Goal: Check status

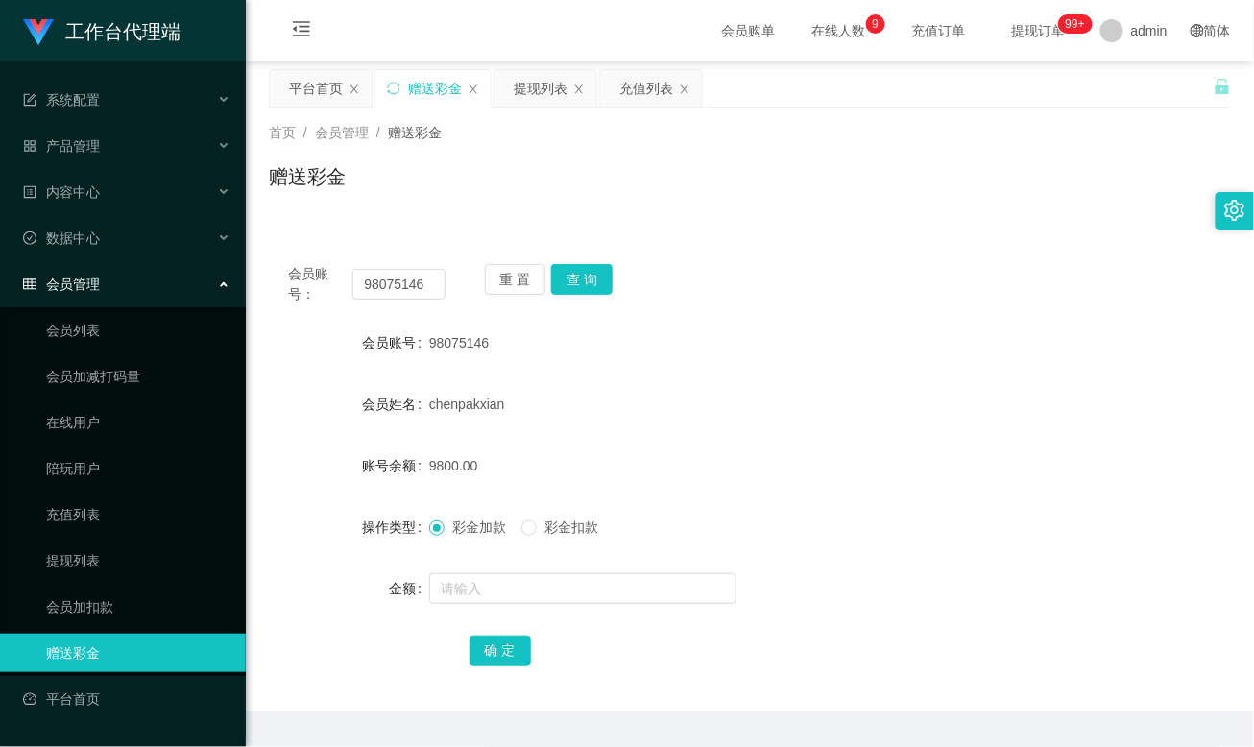
click at [393, 292] on input "98075146" at bounding box center [398, 284] width 92 height 31
type input "Masht"
click at [581, 278] on button "查 询" at bounding box center [581, 279] width 61 height 31
click at [643, 436] on form "会员账号 Masht 会员姓名 [PERSON_NAME] 账号余额 24950.00 操作类型 彩金加款 彩金扣款 金额 确 定" at bounding box center [750, 497] width 962 height 346
click at [827, 405] on div "[PERSON_NAME]" at bounding box center [710, 404] width 562 height 38
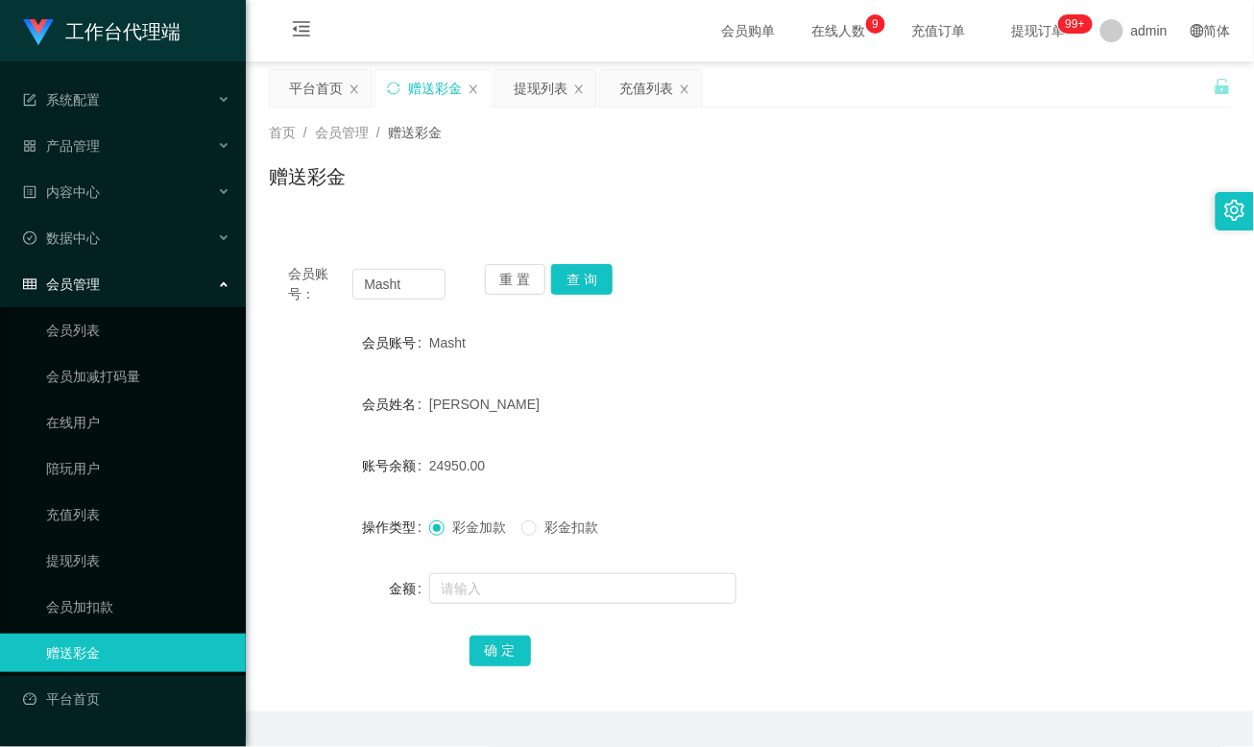
click at [878, 181] on div "赠送彩金" at bounding box center [750, 184] width 962 height 44
click at [834, 230] on div "会员账号： Masht 重 置 查 询 会员账号 Masht 会员姓名 [PERSON_NAME] 账号余额 24950.00 操作类型 彩金加款 彩金扣款 …" at bounding box center [750, 467] width 962 height 490
click at [826, 297] on div "会员账号： Masht 重 置 查 询" at bounding box center [750, 284] width 962 height 40
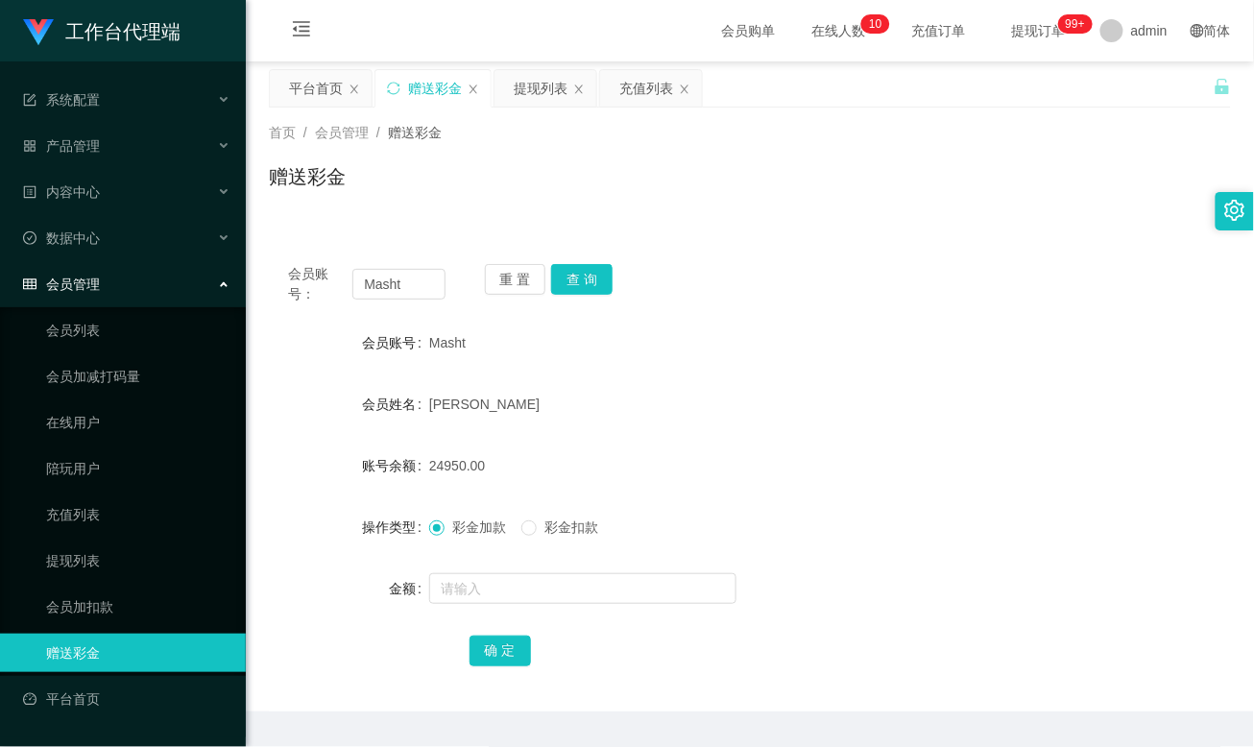
click at [735, 281] on div "会员账号： Masht 重 置 查 询" at bounding box center [750, 284] width 962 height 40
click at [704, 212] on div "首页 / 会员管理 / 赠送彩金 / 赠送彩金" at bounding box center [750, 165] width 1008 height 114
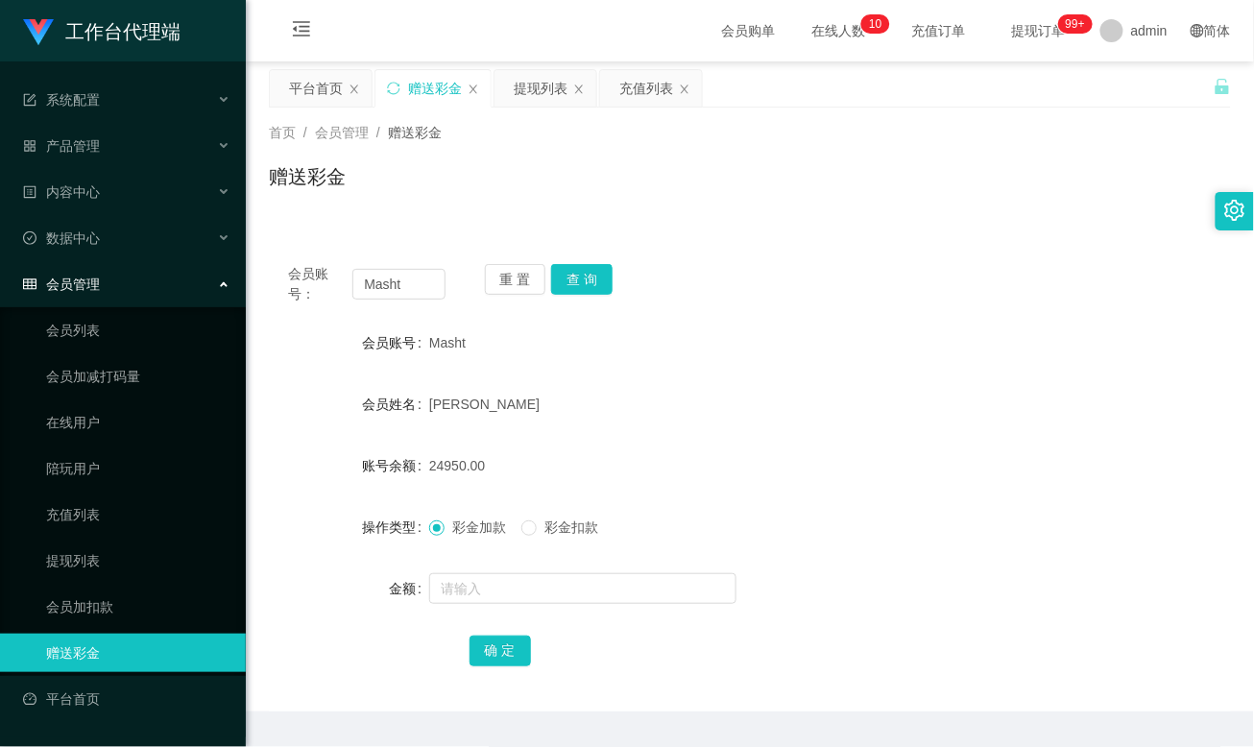
click at [704, 212] on div "首页 / 会员管理 / 赠送彩金 / 赠送彩金" at bounding box center [750, 165] width 1008 height 114
click at [711, 215] on div "首页 / 会员管理 / 赠送彩金 / 赠送彩金" at bounding box center [750, 165] width 1008 height 114
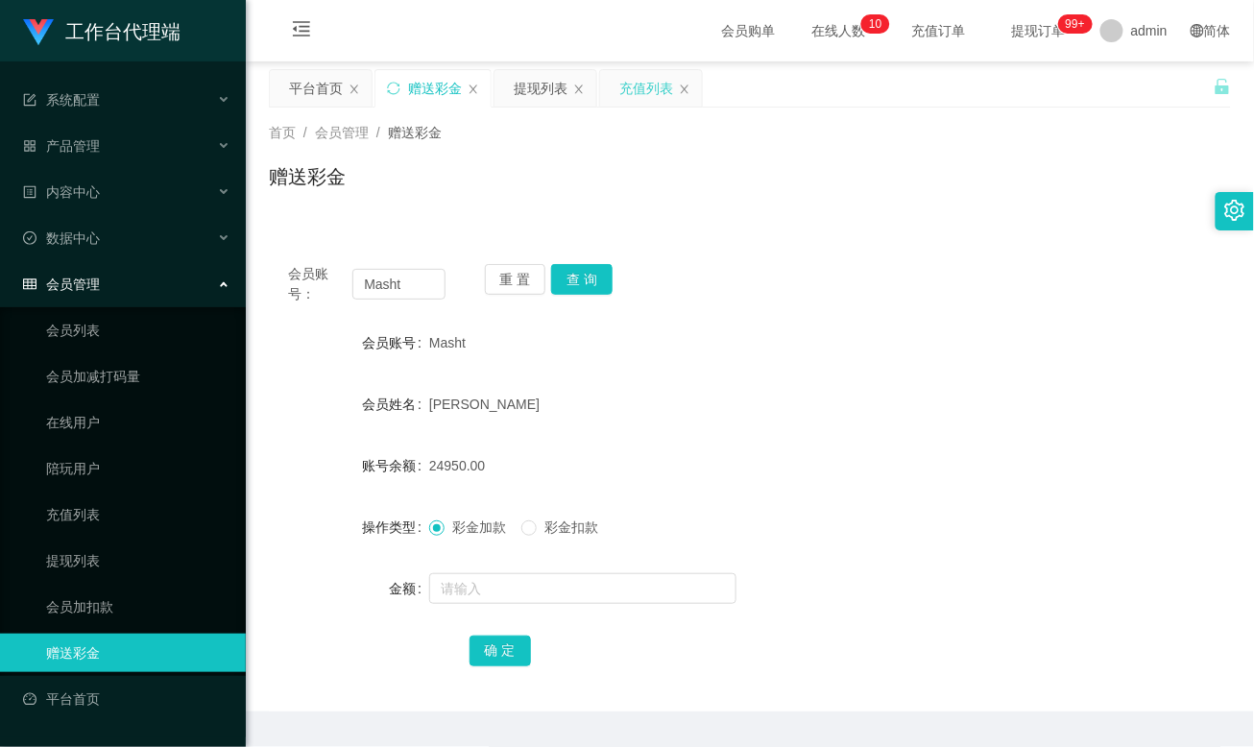
click at [639, 90] on div "充值列表" at bounding box center [646, 88] width 54 height 36
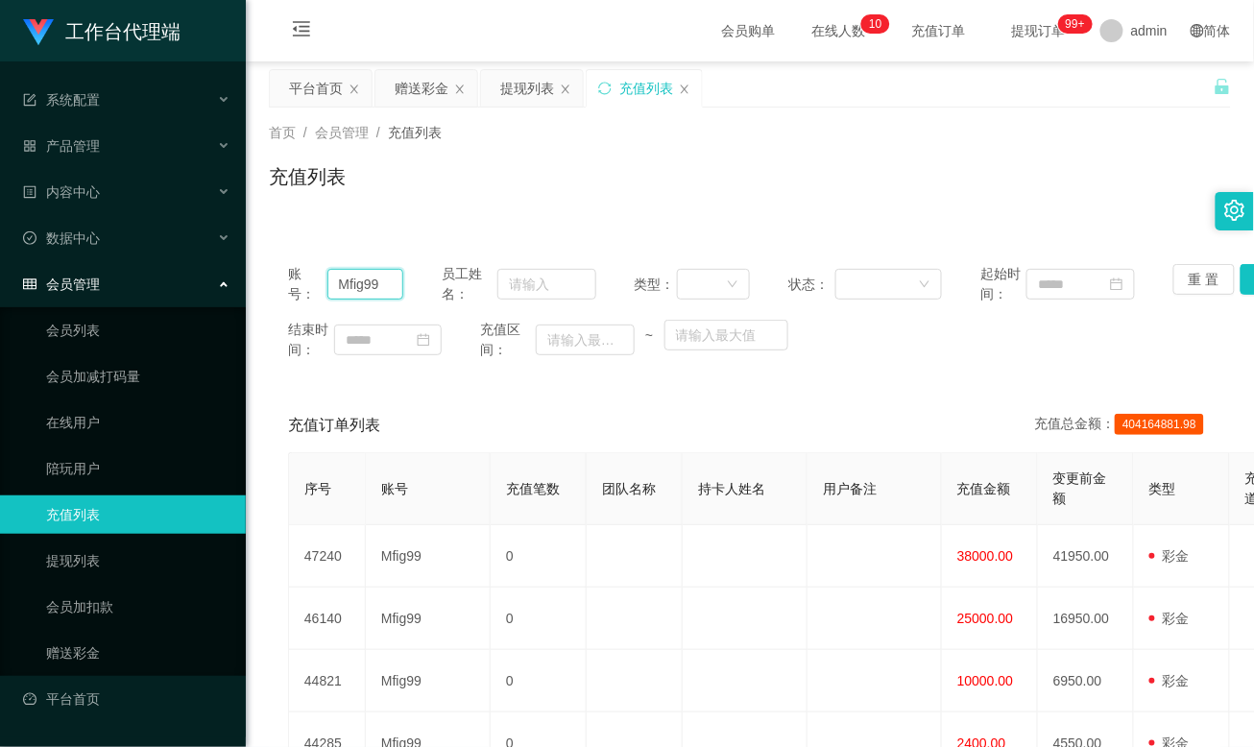
click at [366, 277] on input "Mfig99" at bounding box center [365, 284] width 77 height 31
paste input "asht"
type input "Masht"
drag, startPoint x: 1238, startPoint y: 284, endPoint x: 1222, endPoint y: 316, distance: 35.2
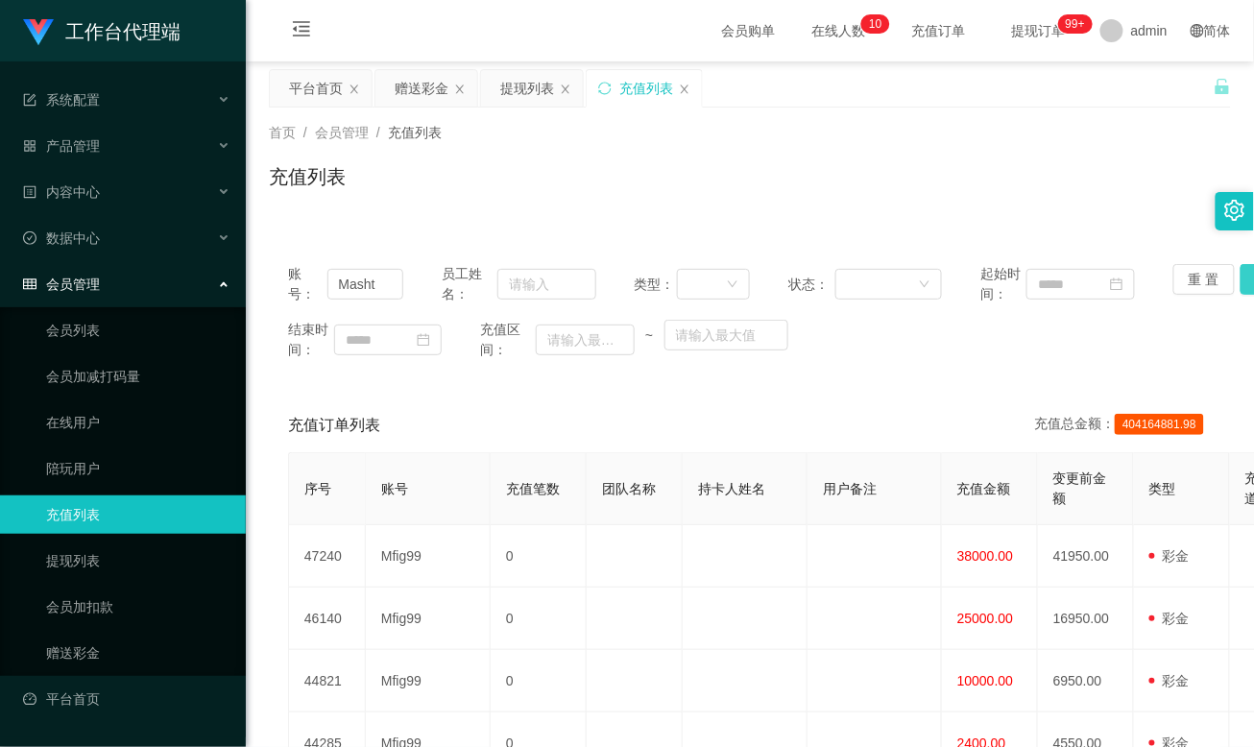
click at [1241, 284] on button "查 询" at bounding box center [1271, 279] width 61 height 31
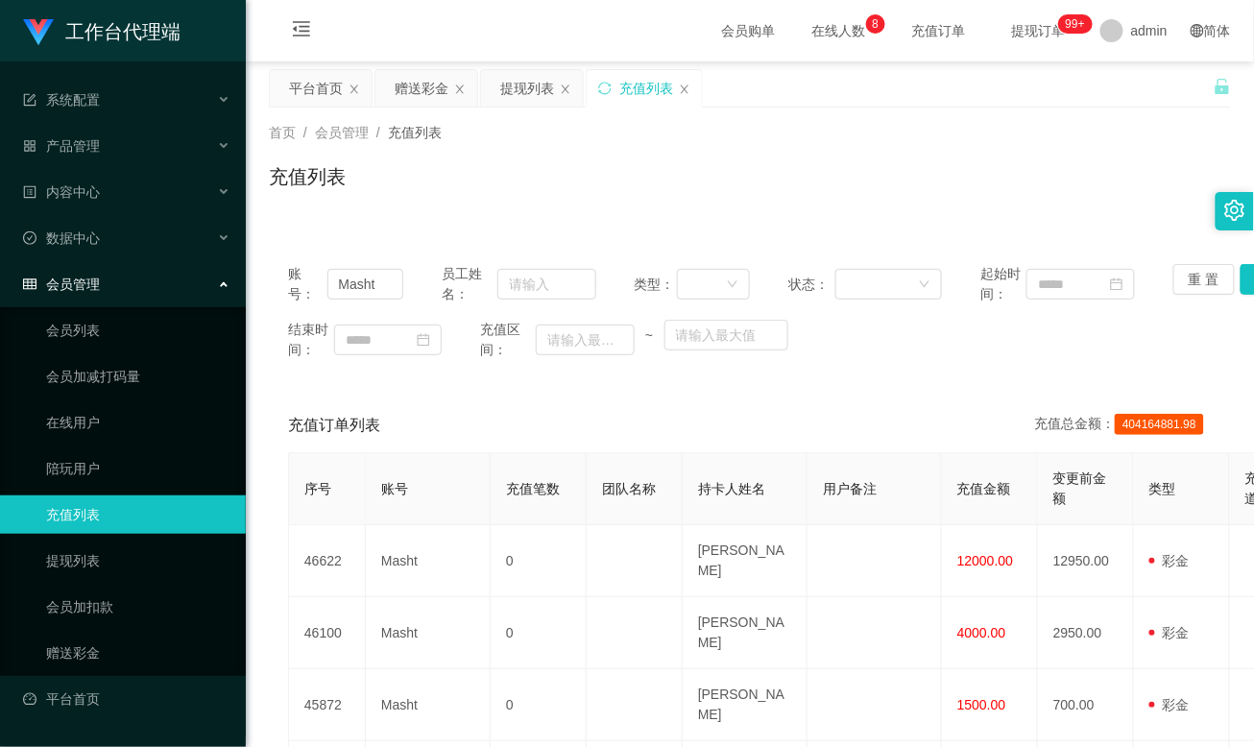
click at [650, 419] on div "充值订单列表 充值总金额： 404164881.98" at bounding box center [750, 425] width 924 height 54
